Goal: Find specific page/section: Find specific page/section

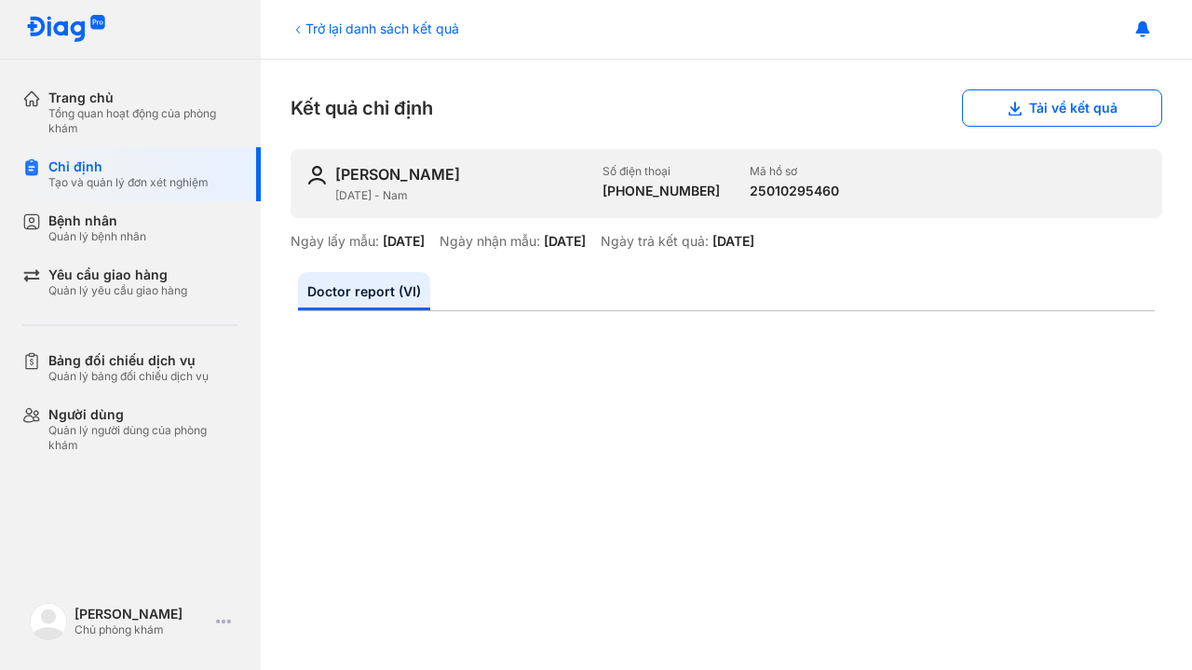
scroll to position [386, 0]
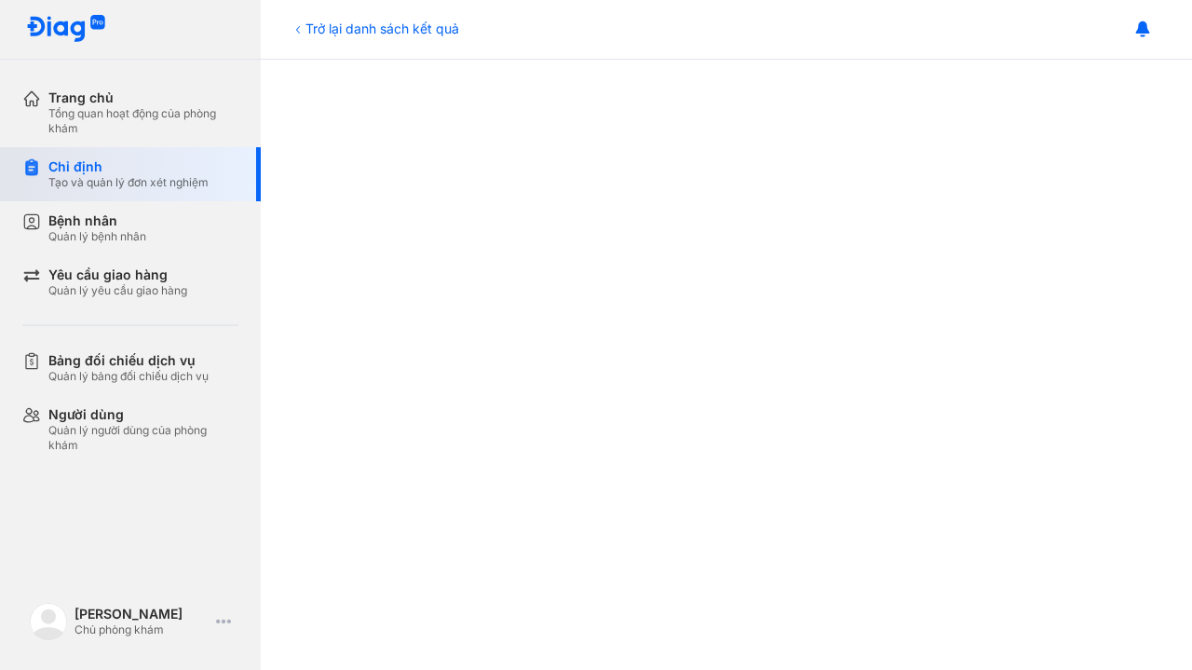
click at [61, 169] on div "Chỉ định" at bounding box center [128, 166] width 160 height 17
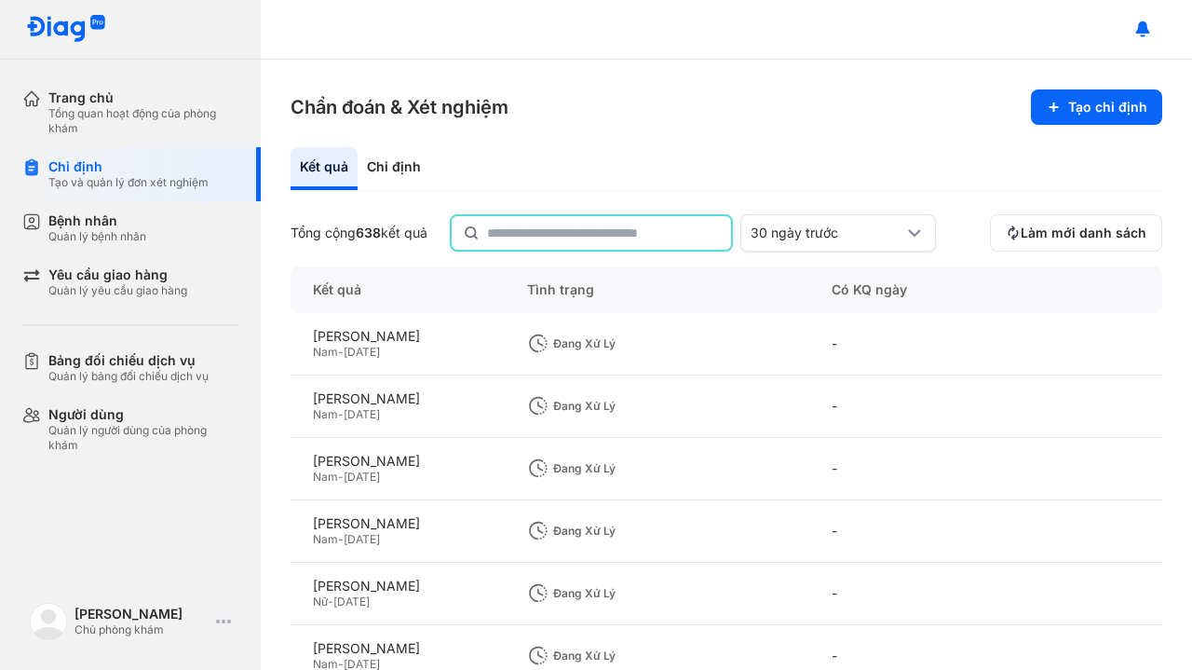
click at [512, 239] on input "text" at bounding box center [603, 233] width 233 height 34
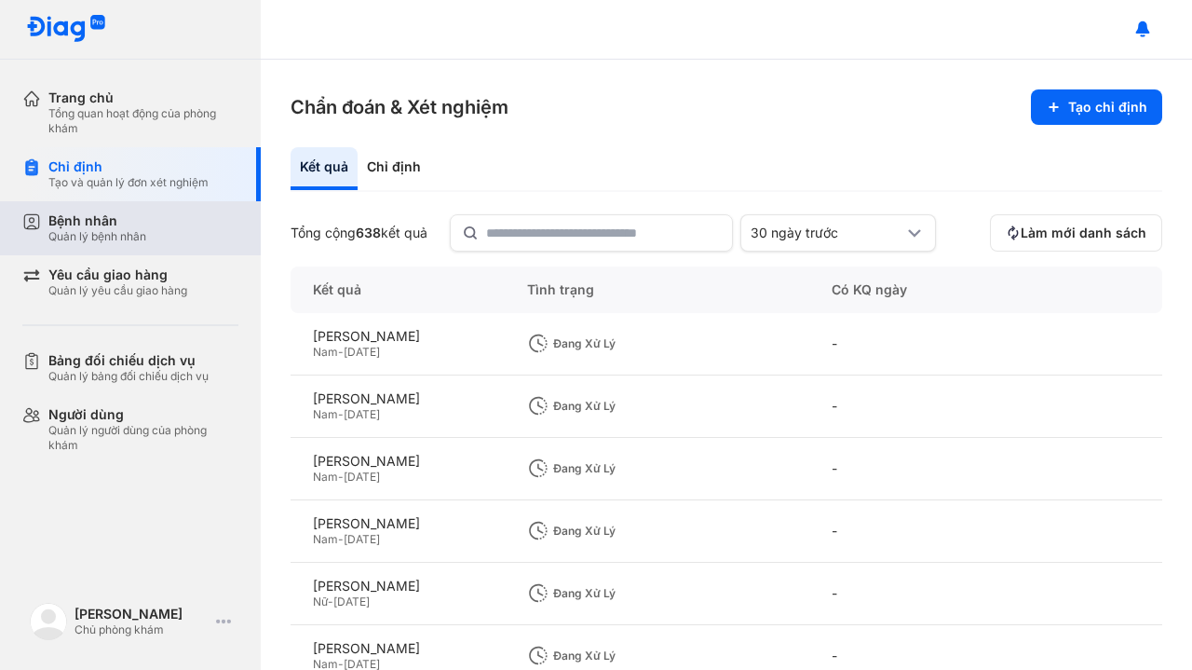
click at [85, 230] on div "Quản lý bệnh nhân" at bounding box center [97, 236] width 98 height 15
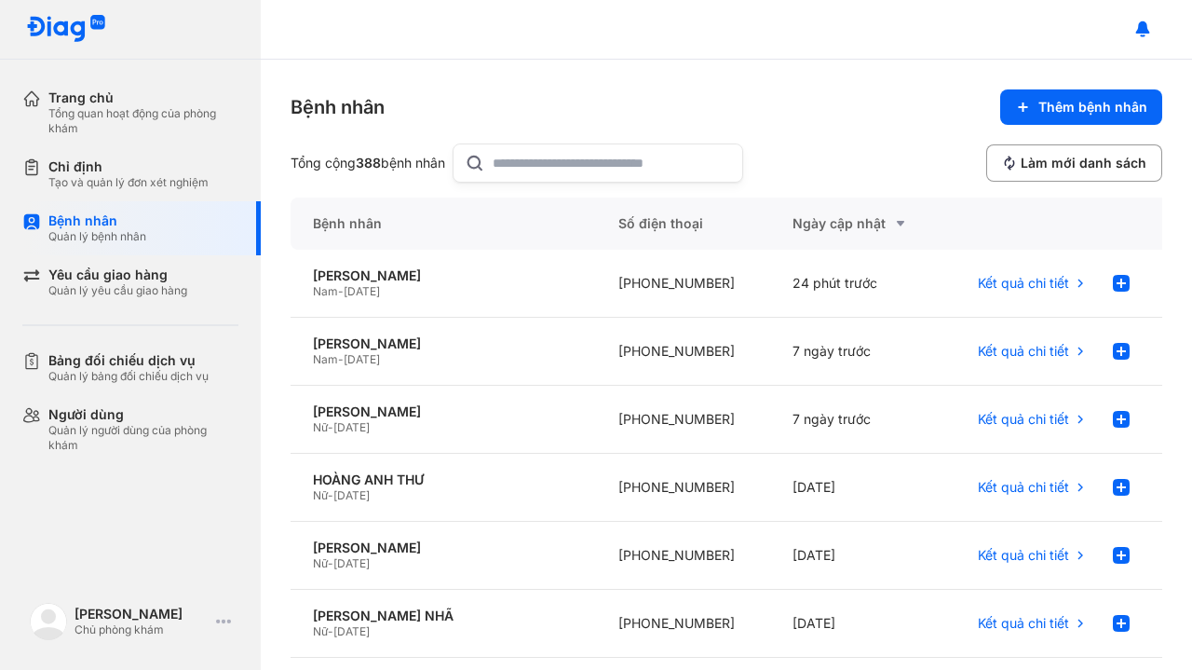
click at [540, 163] on input "text" at bounding box center [612, 162] width 238 height 37
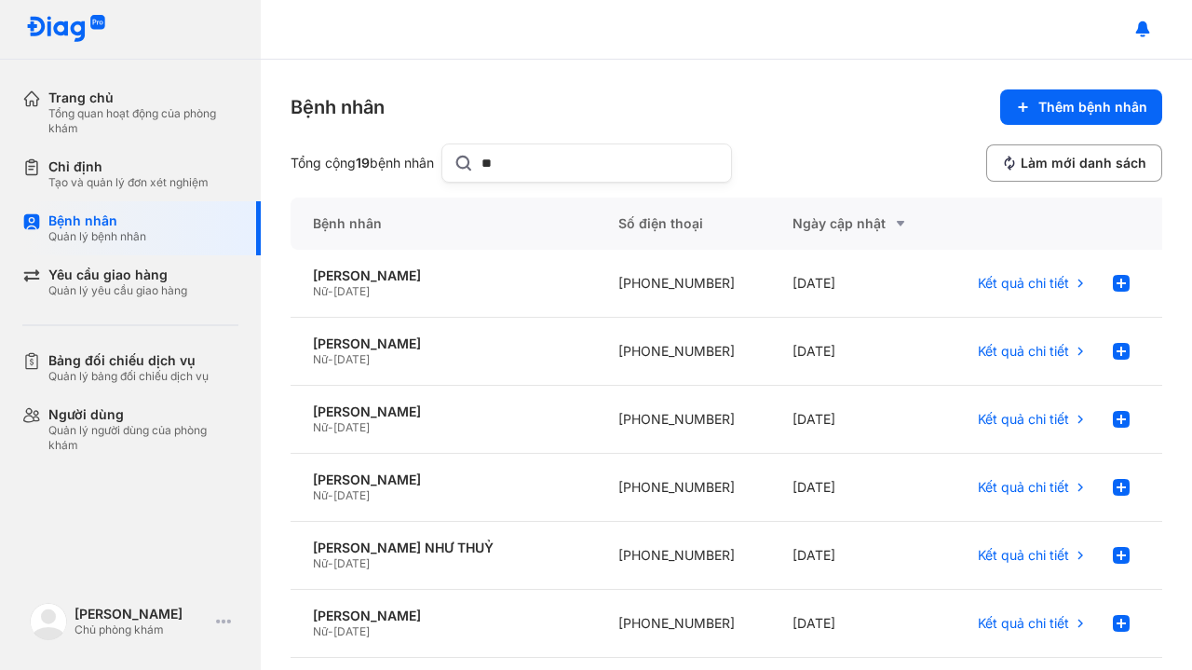
type input "*"
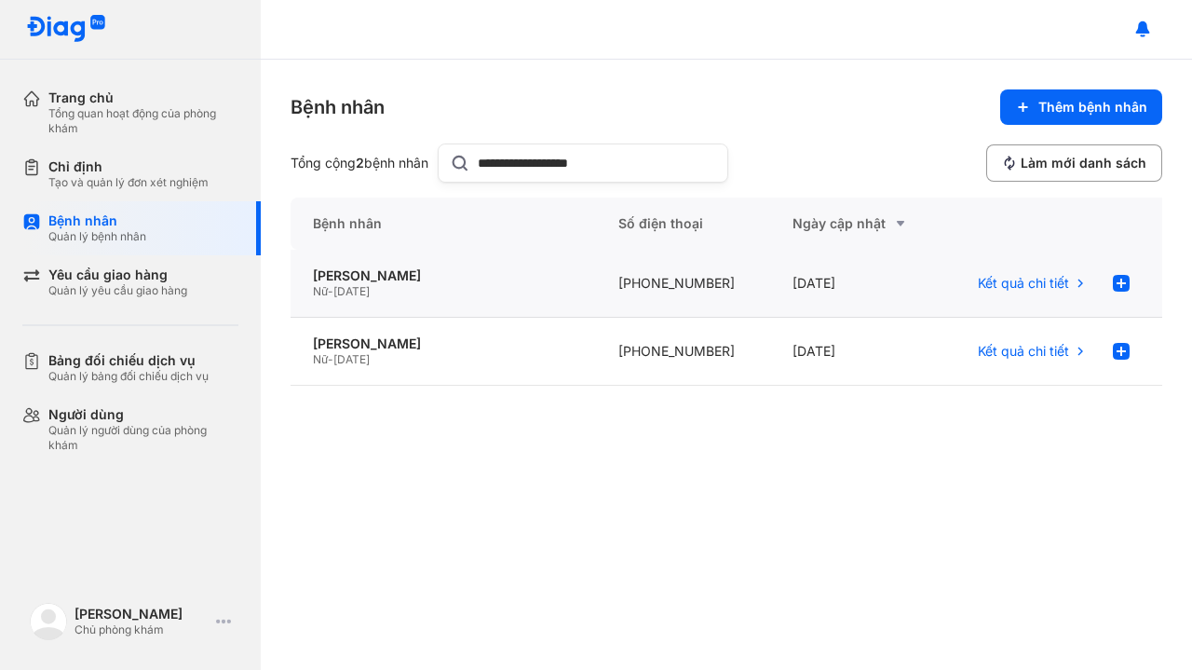
type input "**********"
click at [460, 286] on div "Nữ - 06/02/1964" at bounding box center [443, 291] width 261 height 15
click at [405, 341] on div "TRẦN THỊ THANH THUỶ" at bounding box center [443, 343] width 261 height 17
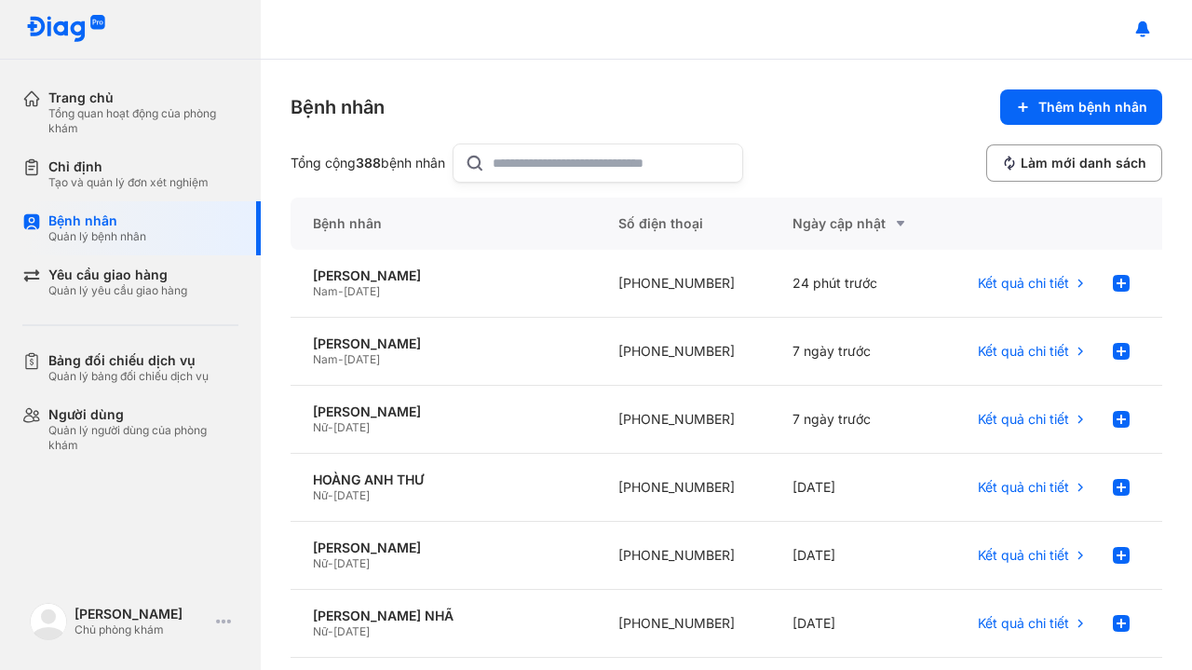
click at [557, 167] on input "text" at bounding box center [612, 162] width 238 height 37
